Goal: Task Accomplishment & Management: Manage account settings

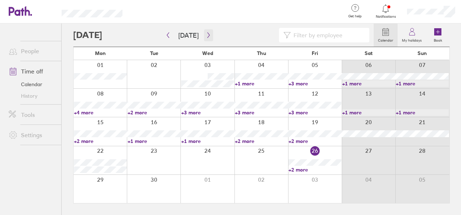
click at [208, 35] on icon "button" at bounding box center [208, 35] width 5 height 6
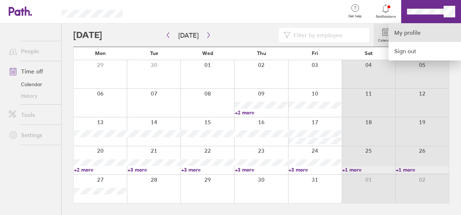
click at [406, 32] on link "My profile" at bounding box center [425, 33] width 73 height 19
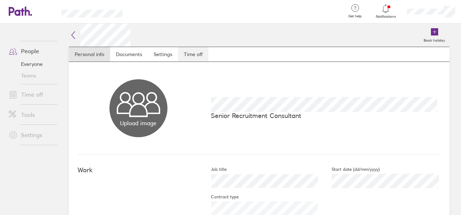
click at [178, 59] on link "Time off" at bounding box center [193, 54] width 30 height 15
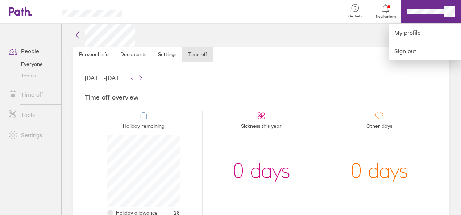
click at [365, 43] on div at bounding box center [230, 107] width 461 height 215
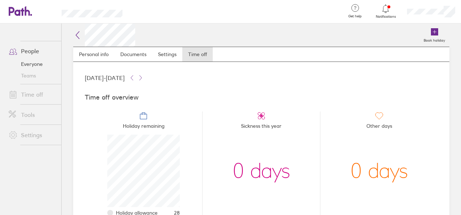
click at [77, 36] on icon at bounding box center [77, 35] width 9 height 9
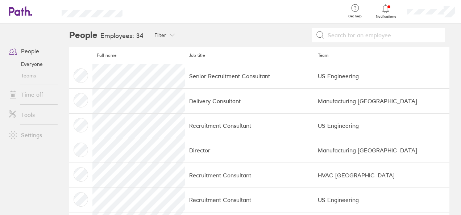
click at [22, 19] on header "Get help FAQs Contact us Notifications My profile Sign out" at bounding box center [230, 12] width 461 height 24
click at [22, 13] on icon at bounding box center [17, 11] width 16 height 9
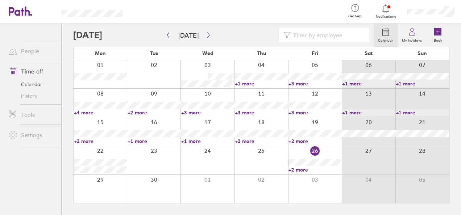
click at [417, 42] on label "My holidays" at bounding box center [412, 39] width 29 height 7
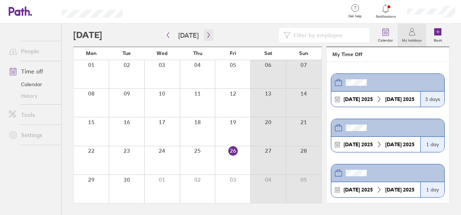
click at [209, 32] on icon "button" at bounding box center [208, 35] width 5 height 6
click at [208, 34] on icon "button" at bounding box center [208, 35] width 5 height 6
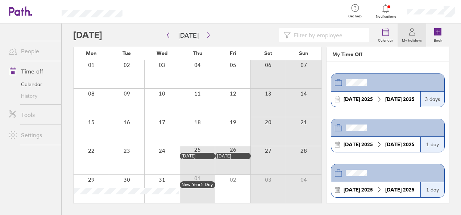
click at [165, 160] on div at bounding box center [162, 161] width 36 height 28
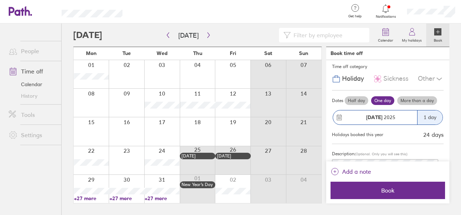
scroll to position [3, 0]
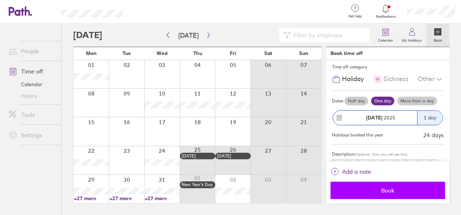
click at [379, 188] on span "Book" at bounding box center [388, 191] width 104 height 7
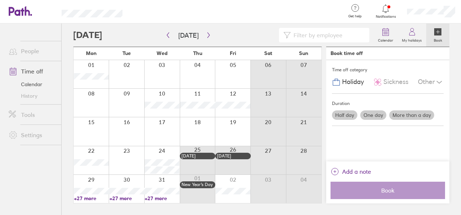
scroll to position [0, 0]
click at [171, 40] on button "button" at bounding box center [168, 35] width 9 height 12
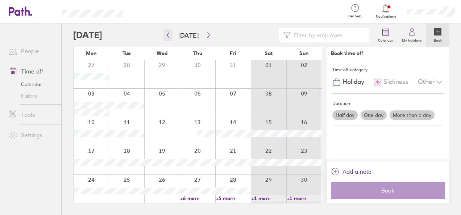
click at [166, 38] on icon "button" at bounding box center [167, 35] width 5 height 6
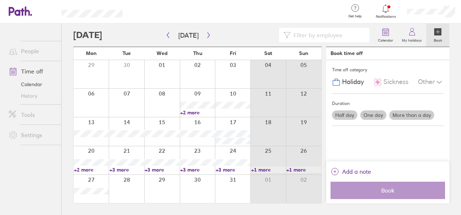
click at [85, 170] on link "+2 more" at bounding box center [91, 170] width 35 height 7
click at [94, 152] on div at bounding box center [91, 161] width 35 height 28
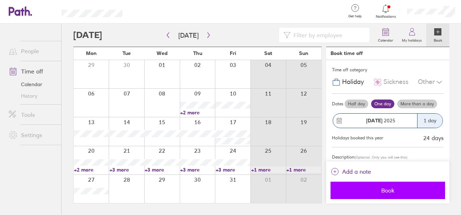
click at [363, 187] on button "Book" at bounding box center [388, 190] width 115 height 17
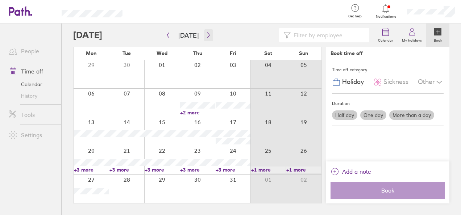
click at [206, 32] on icon "button" at bounding box center [208, 35] width 5 height 6
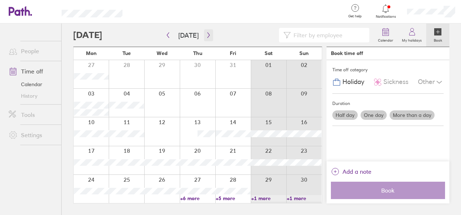
click at [206, 32] on icon "button" at bounding box center [208, 35] width 5 height 6
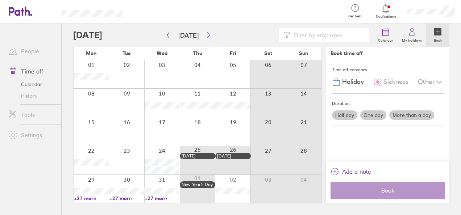
click at [237, 184] on div at bounding box center [233, 189] width 36 height 28
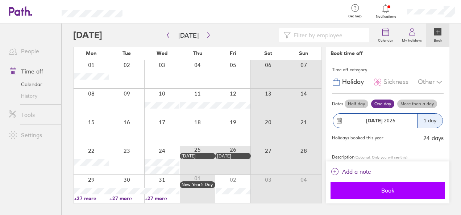
click at [391, 189] on span "Book" at bounding box center [388, 191] width 104 height 7
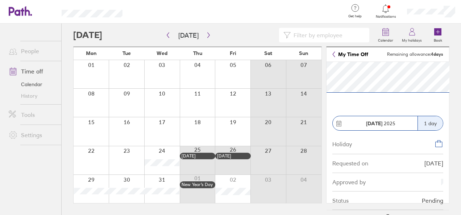
click at [395, 166] on div "Requested on [DATE]" at bounding box center [388, 164] width 111 height 19
click at [417, 42] on label "My holidays" at bounding box center [412, 39] width 29 height 7
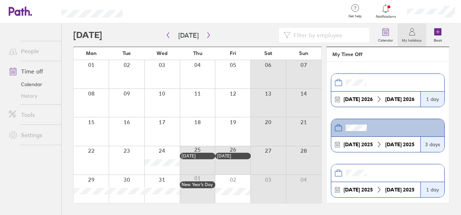
click at [367, 179] on header at bounding box center [388, 174] width 113 height 18
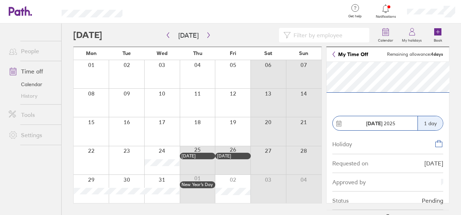
click at [389, 214] on icon at bounding box center [388, 220] width 12 height 12
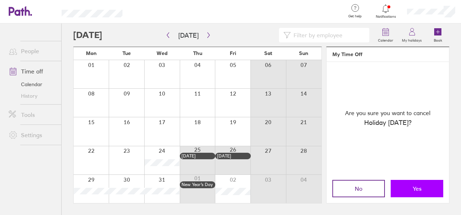
click at [408, 189] on button "Yes" at bounding box center [417, 188] width 53 height 17
